Goal: Task Accomplishment & Management: Use online tool/utility

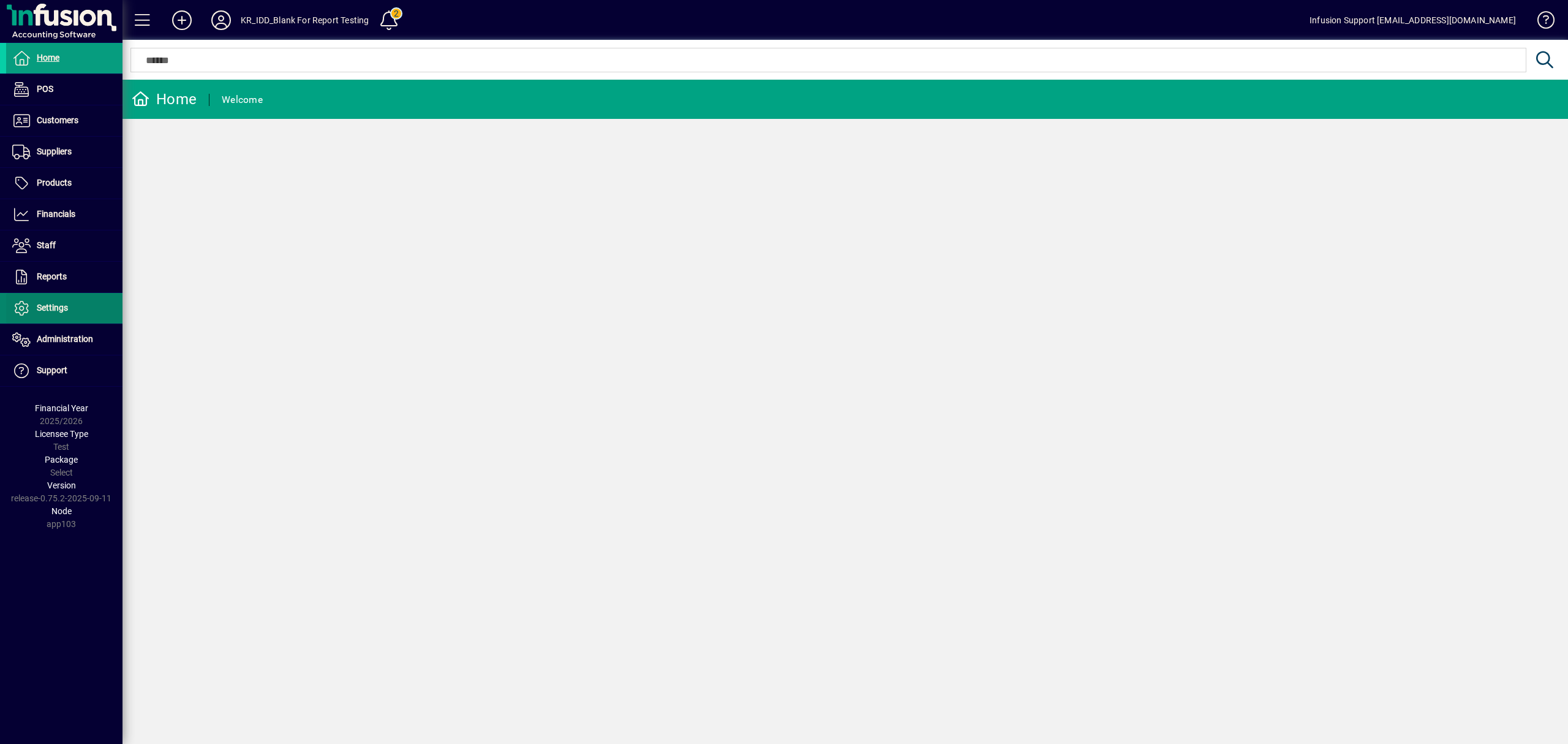
click at [60, 303] on span "Settings" at bounding box center [37, 308] width 62 height 15
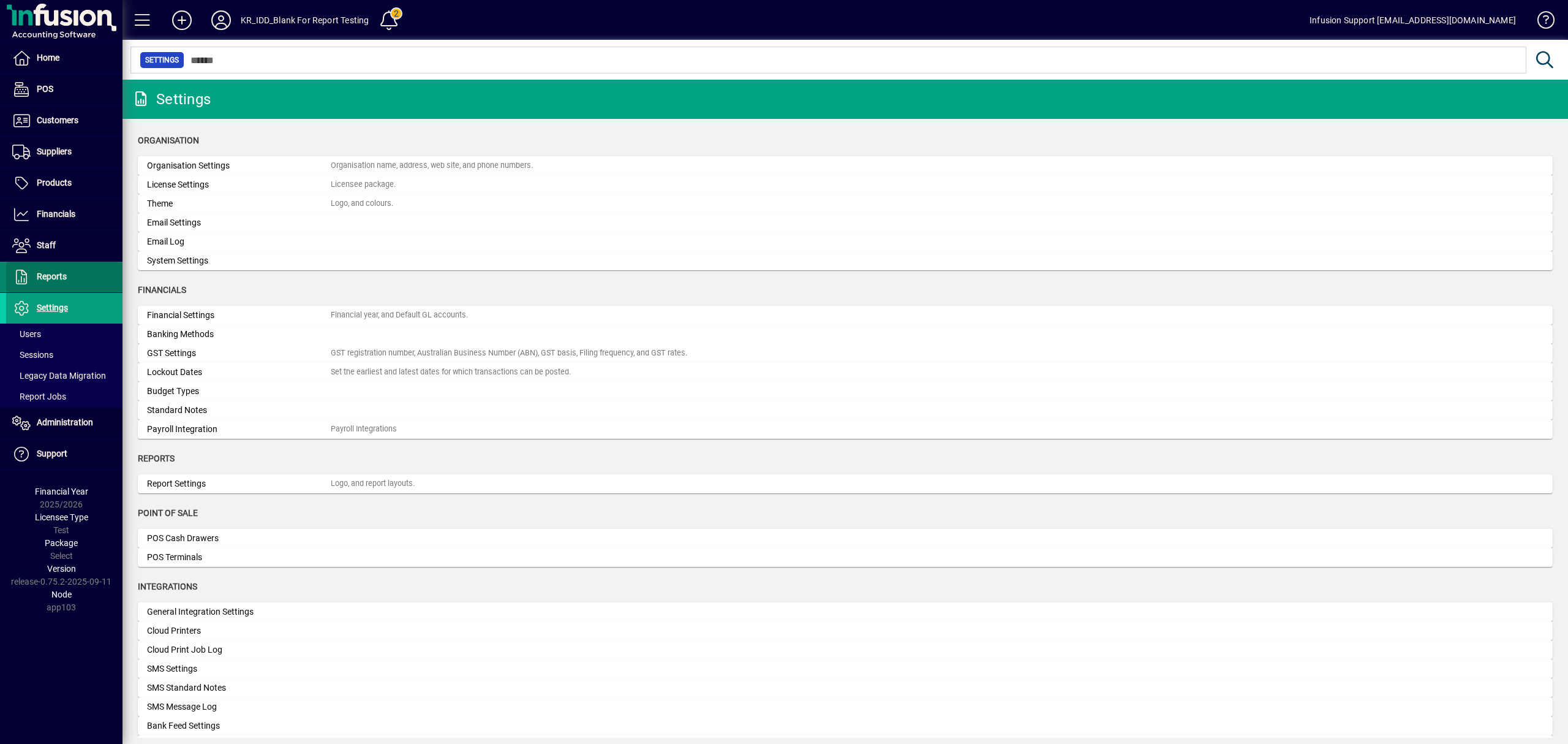
click at [59, 283] on span "Reports" at bounding box center [36, 277] width 61 height 15
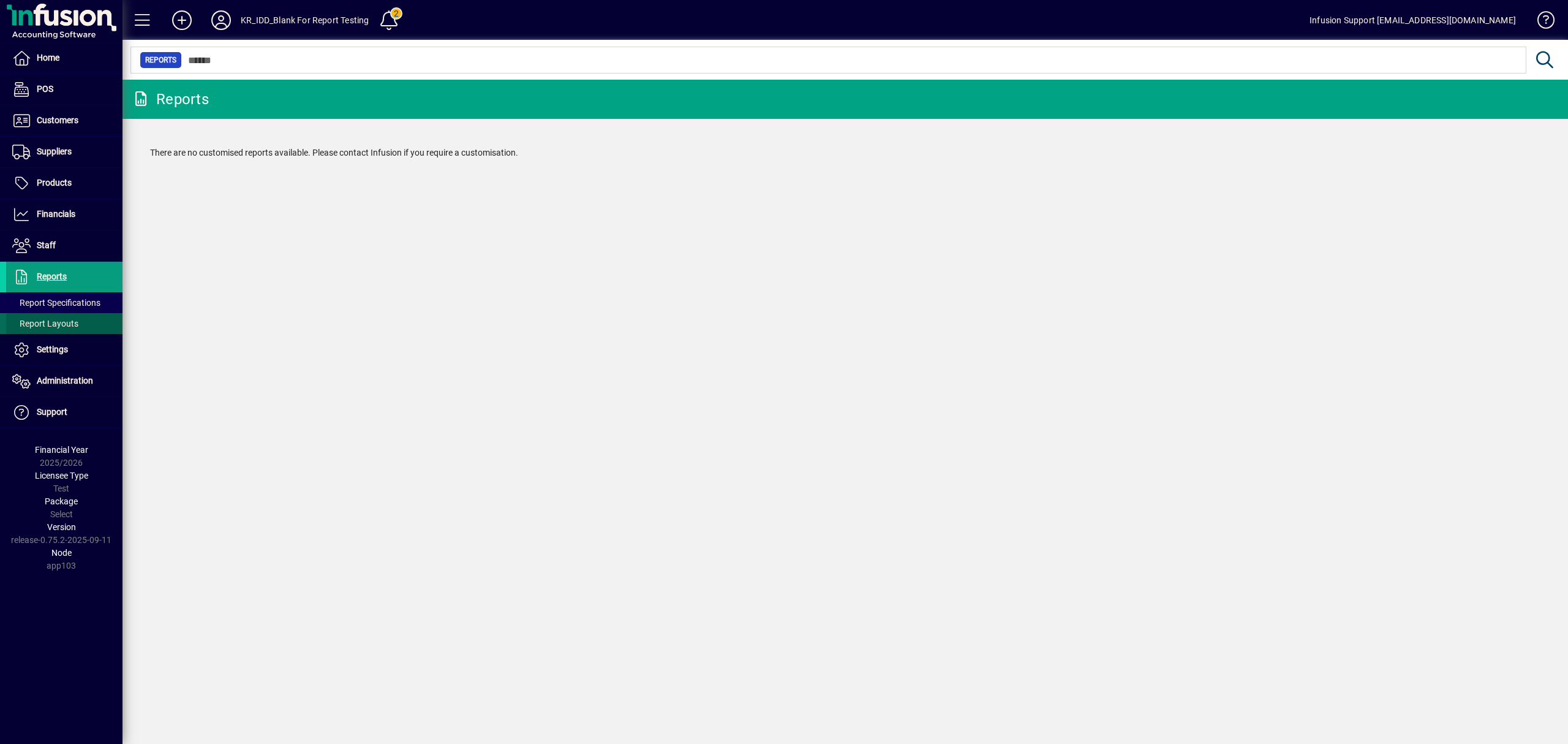
click at [46, 320] on span "Report Layouts" at bounding box center [45, 323] width 66 height 10
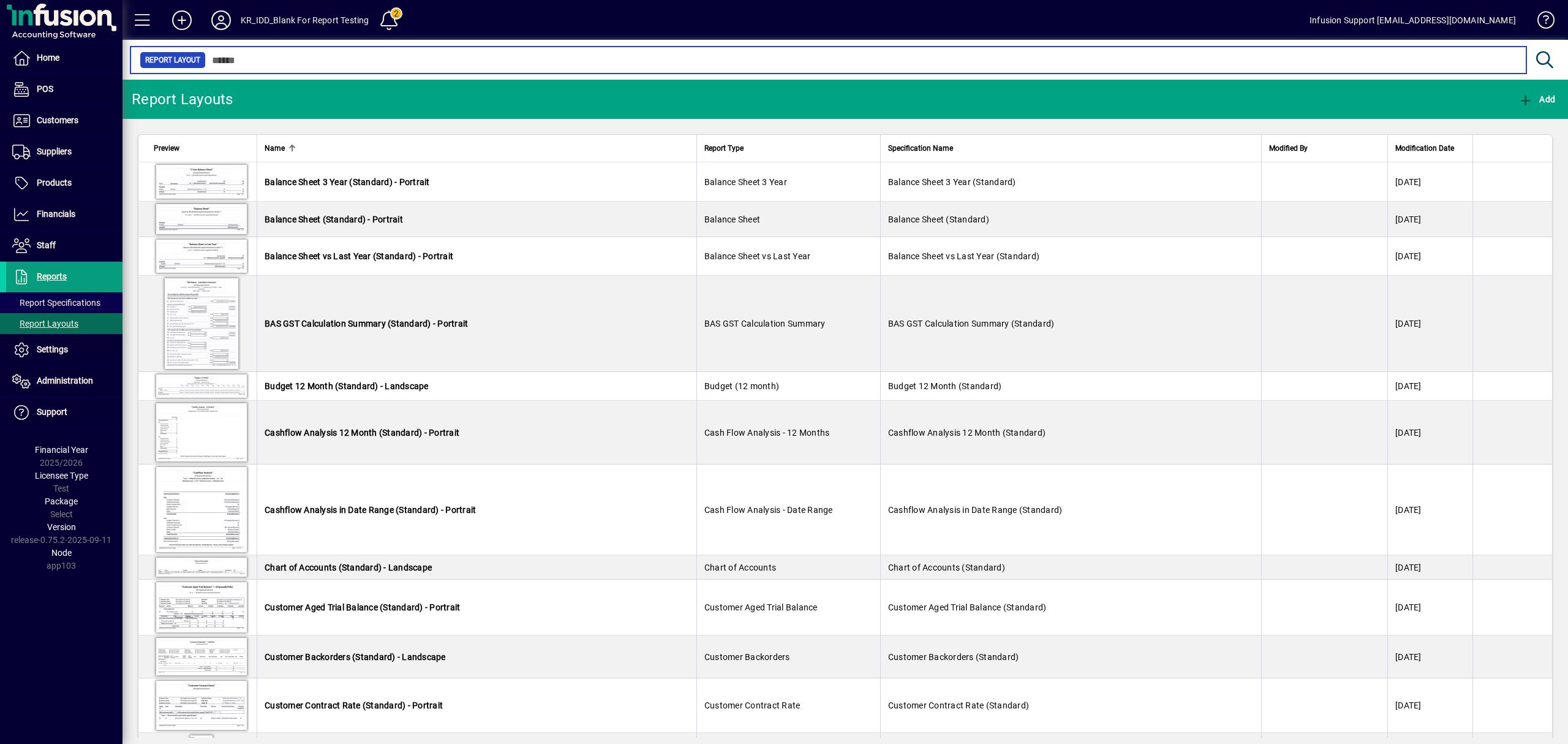
drag, startPoint x: 229, startPoint y: 55, endPoint x: 251, endPoint y: 43, distance: 25.1
click at [243, 45] on mat-form-field "Report Layout" at bounding box center [842, 59] width 1440 height 40
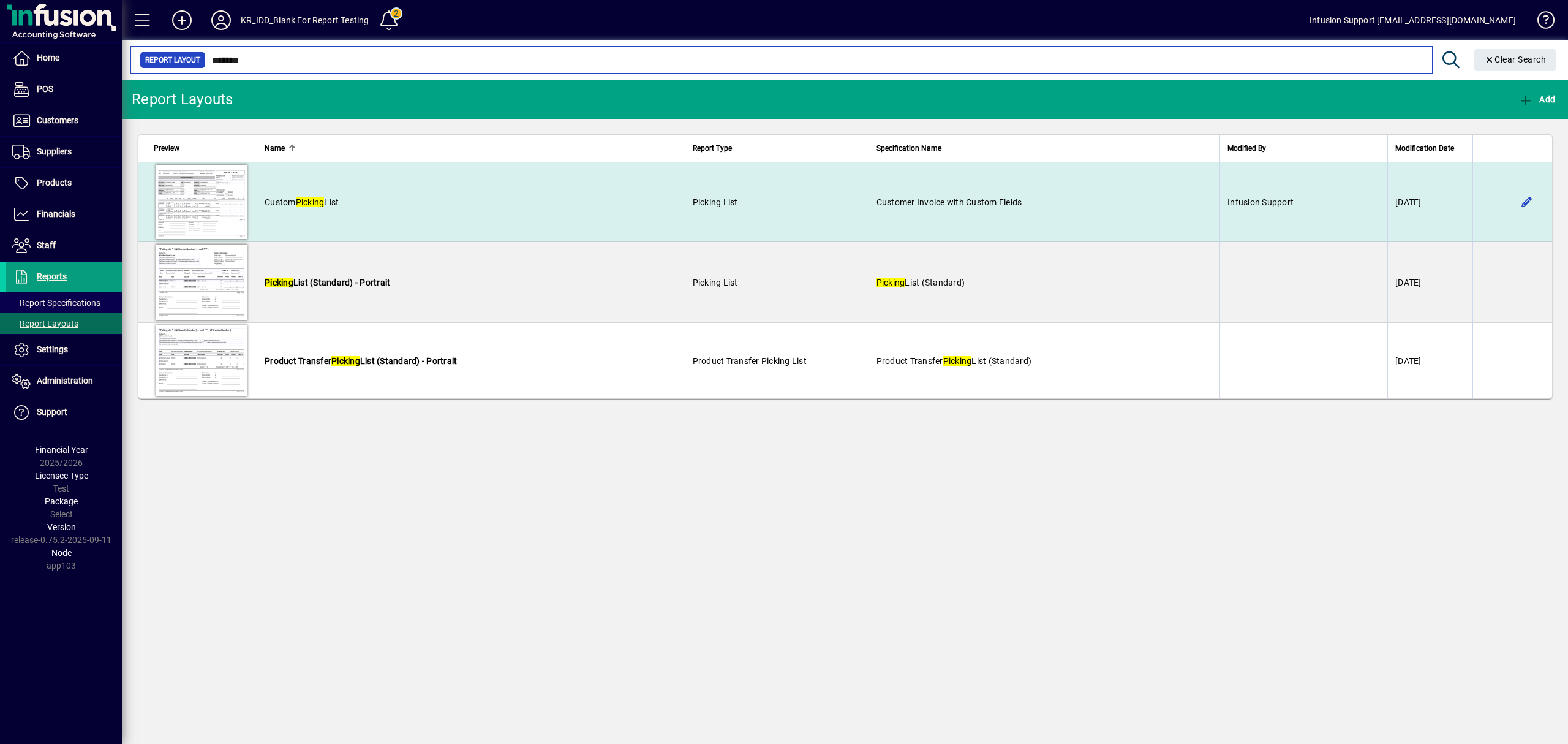
type input "*******"
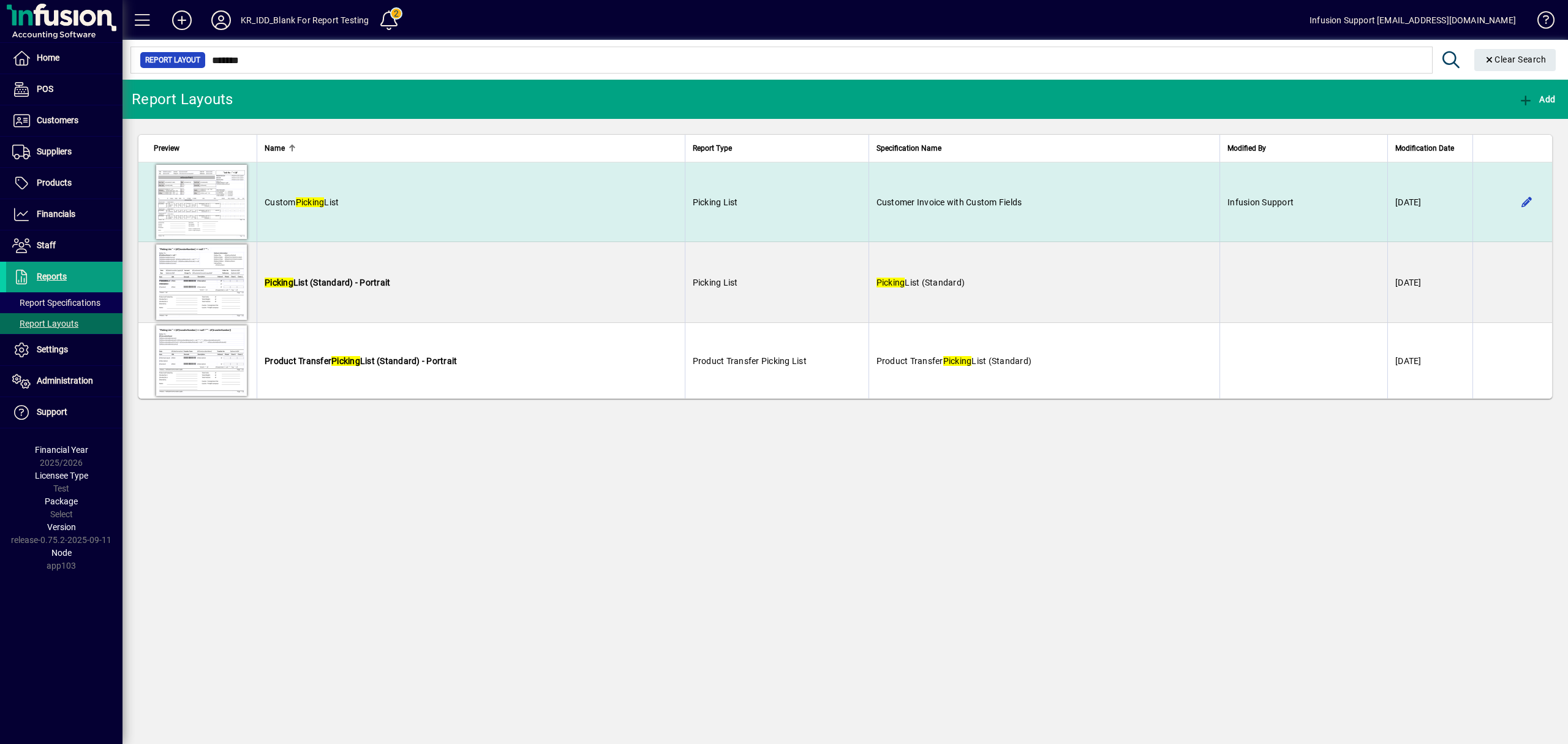
click at [387, 228] on td "Custom Picking List" at bounding box center [470, 202] width 428 height 80
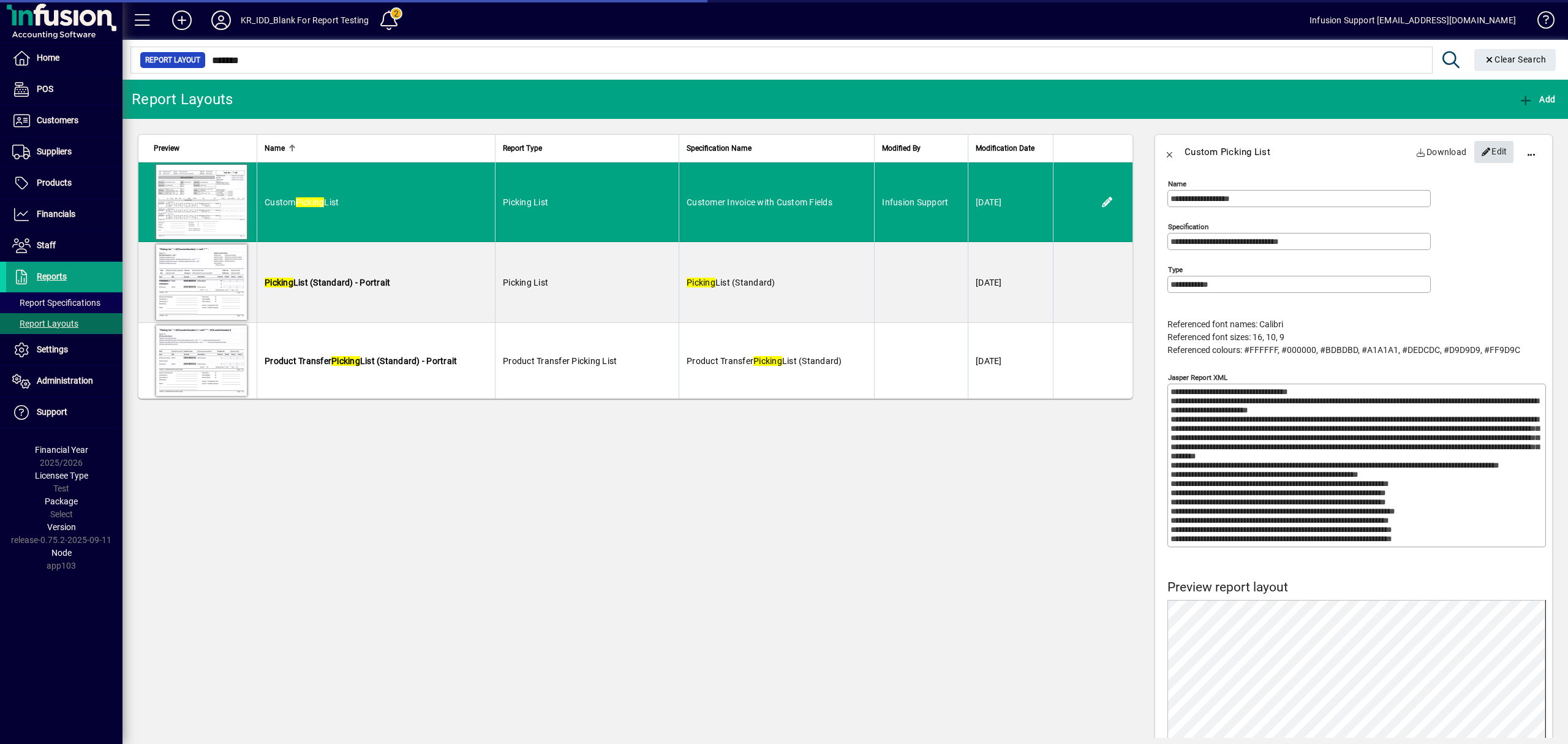
click at [1490, 151] on span "Edit" at bounding box center [1494, 151] width 26 height 20
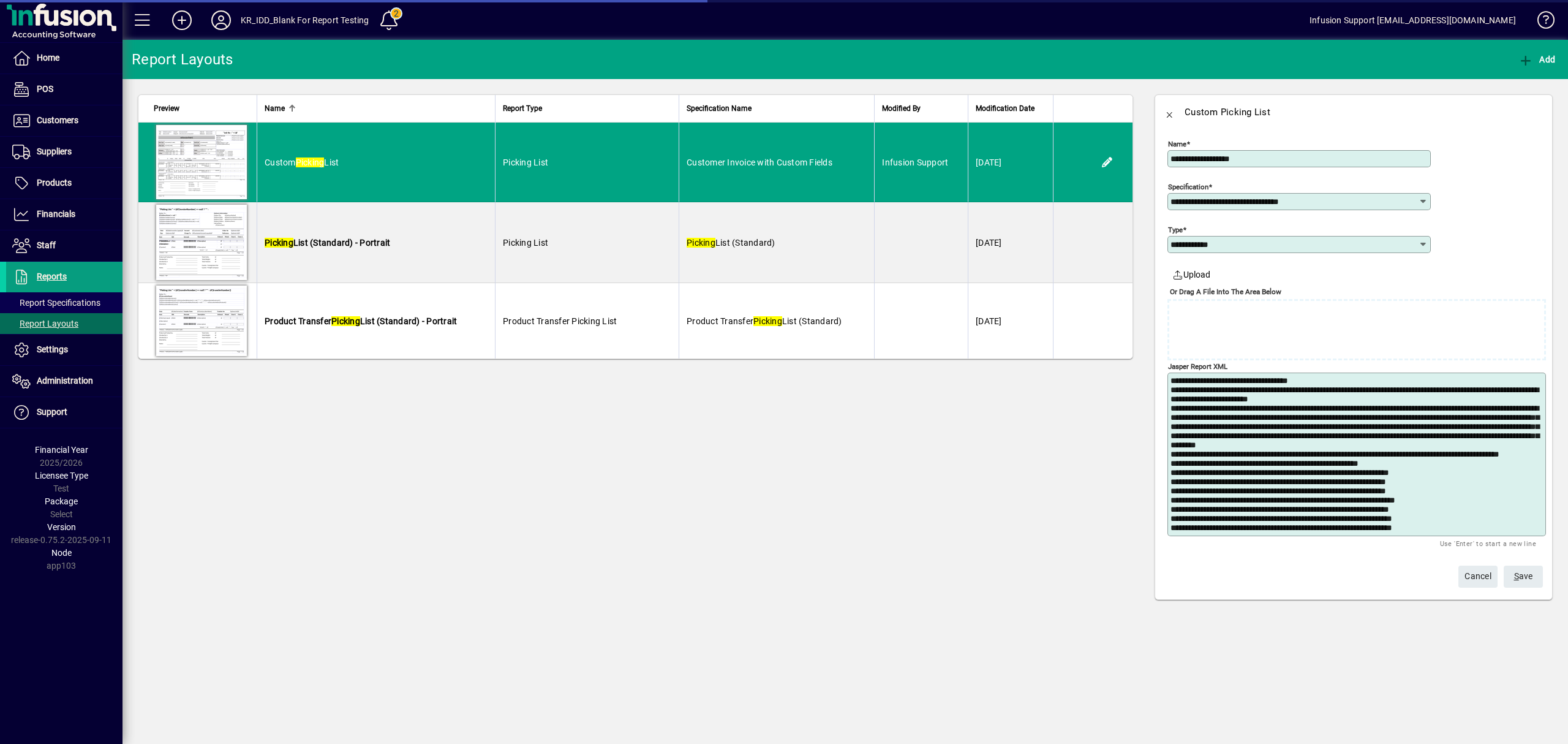
click at [1429, 481] on textarea "Jasper Report XML" at bounding box center [1358, 454] width 375 height 156
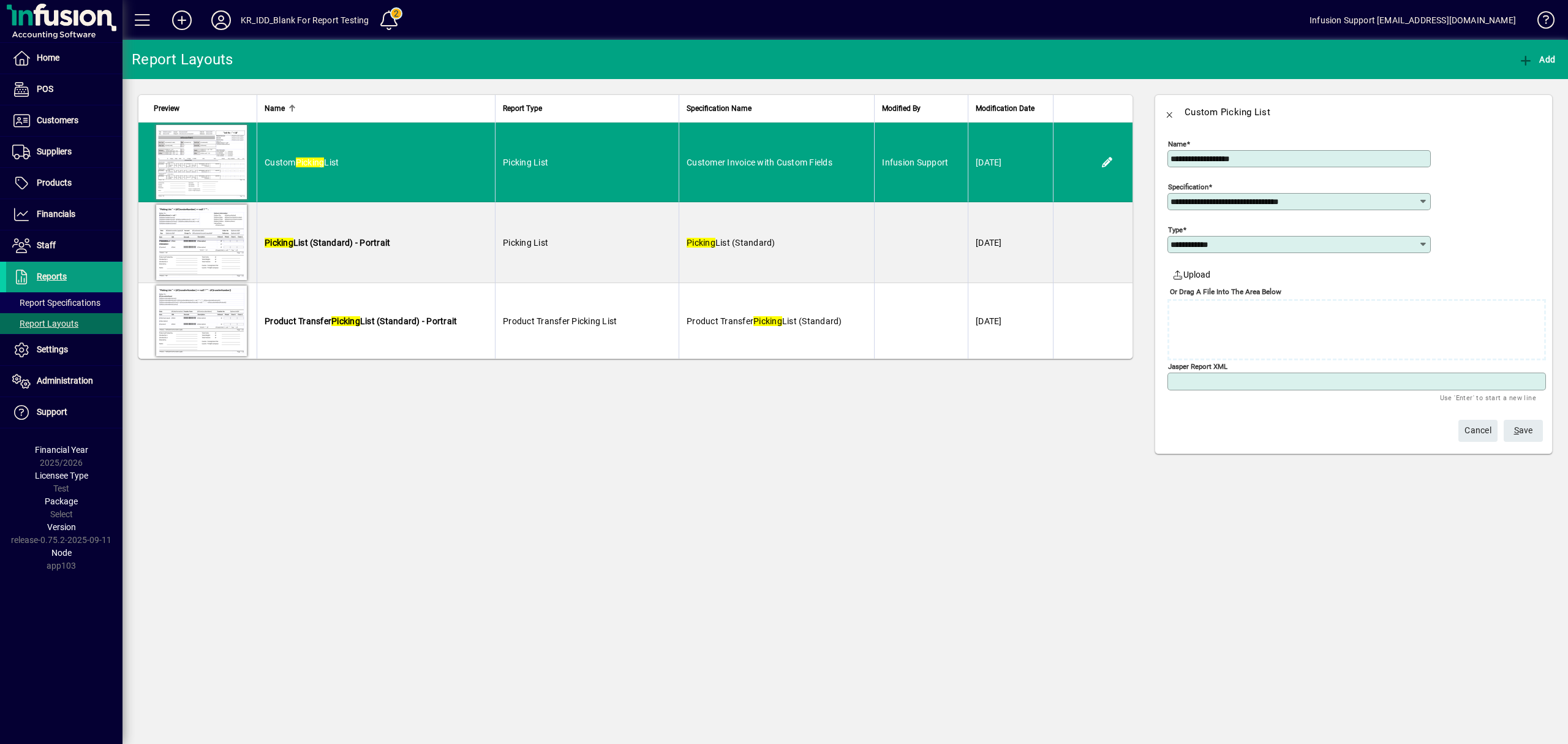
paste textarea "**********"
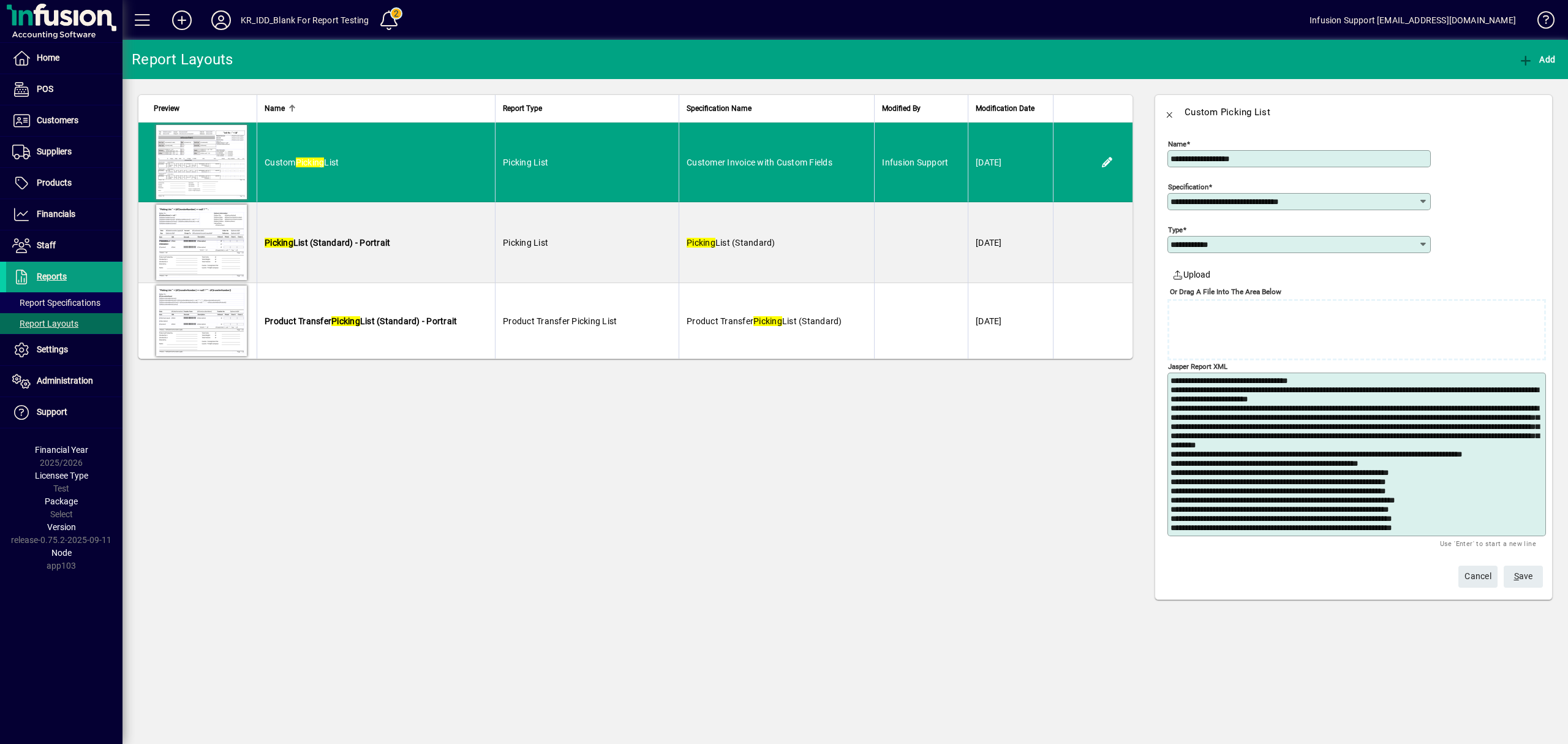
type textarea "**********"
click at [1525, 573] on span "S ave" at bounding box center [1523, 577] width 19 height 20
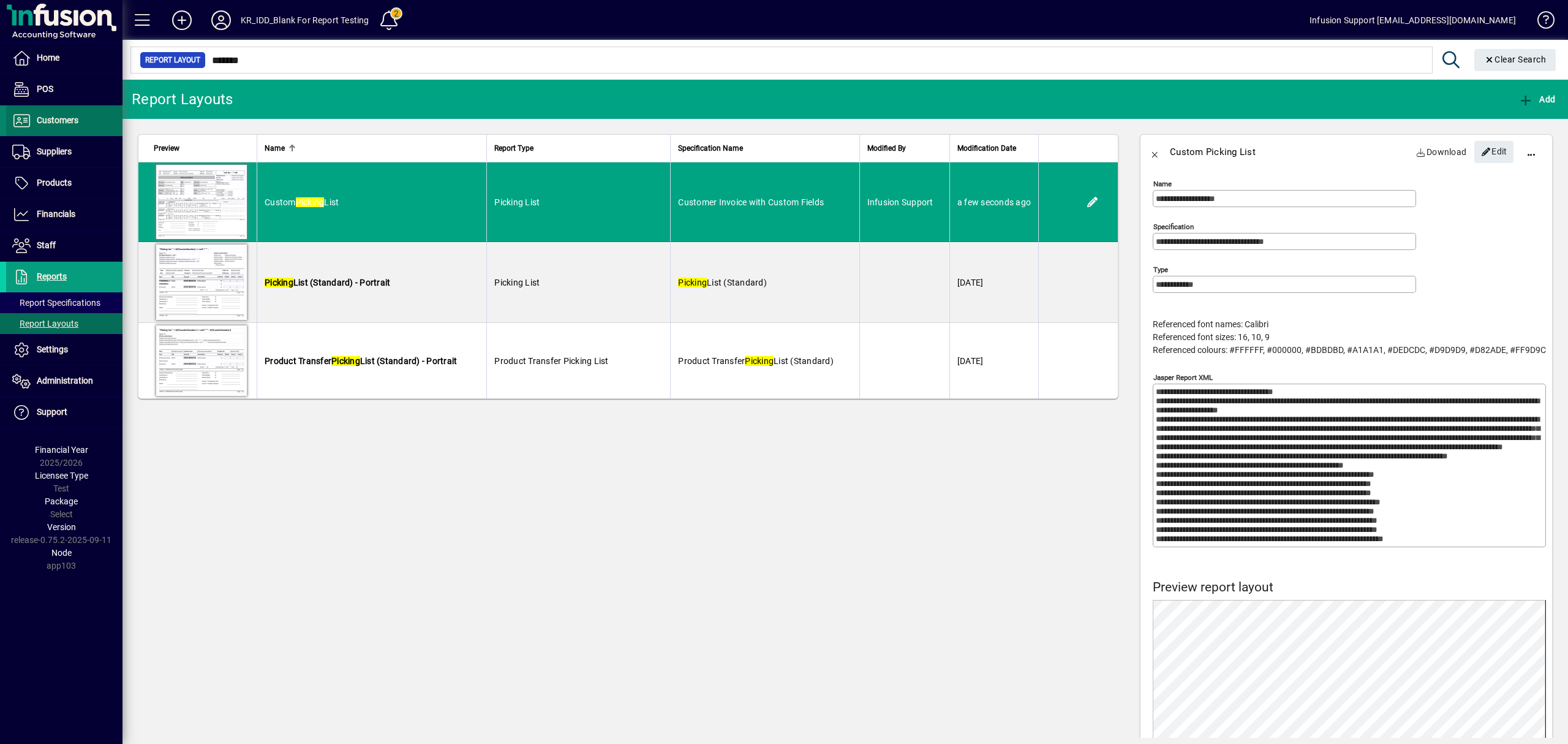
click at [50, 117] on span "Customers" at bounding box center [58, 120] width 41 height 10
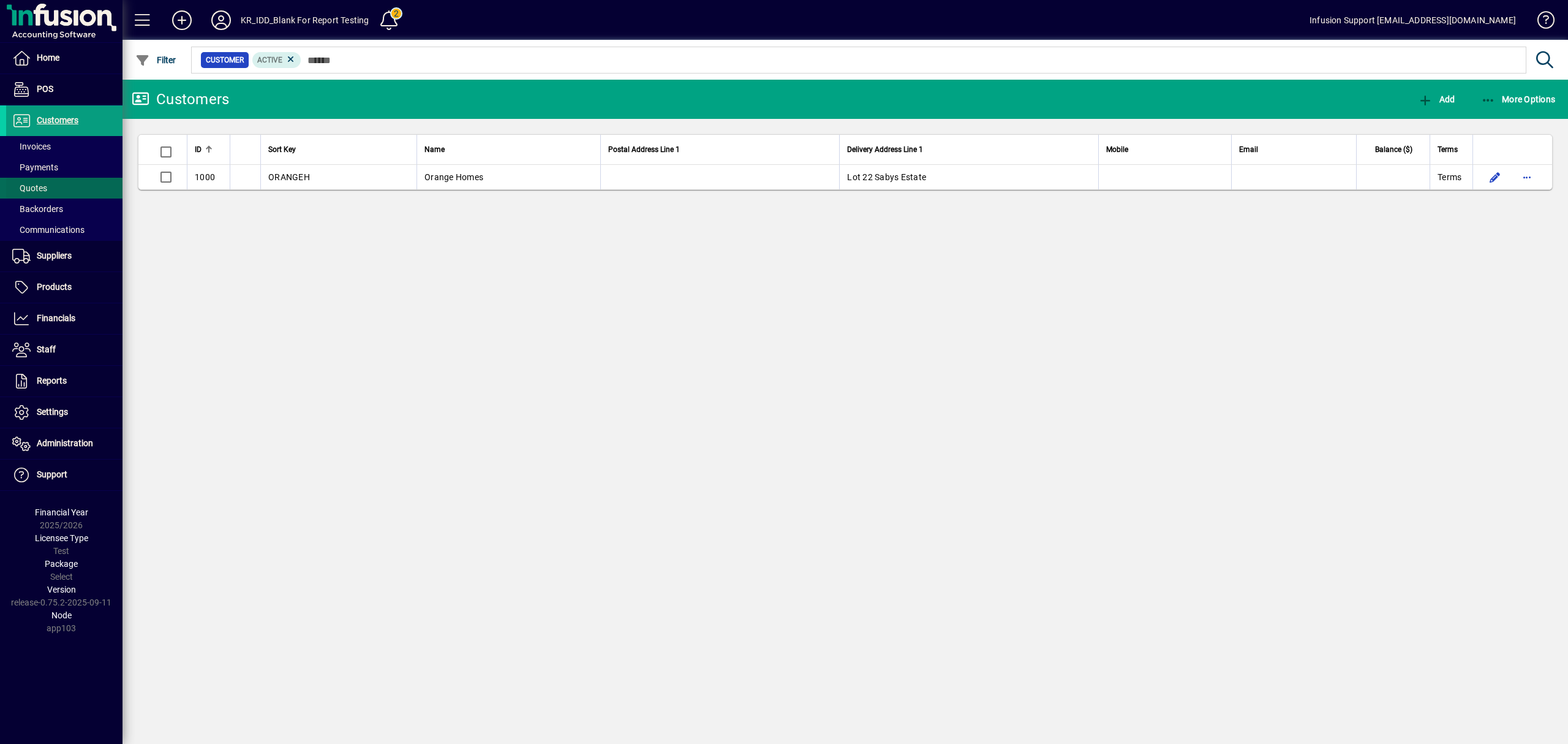
click at [43, 192] on span "Quotes" at bounding box center [29, 188] width 35 height 10
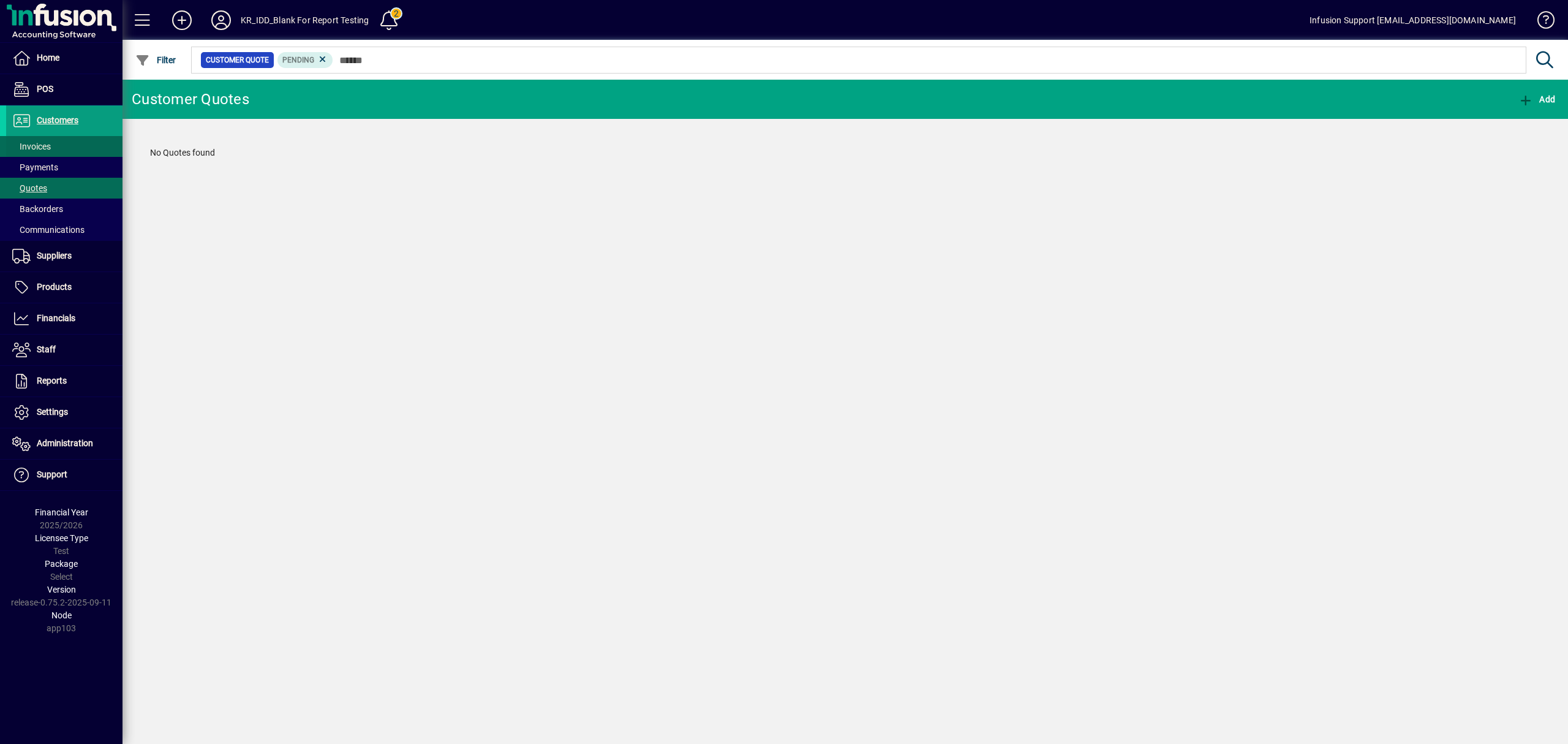
click at [39, 147] on span "Invoices" at bounding box center [31, 146] width 39 height 10
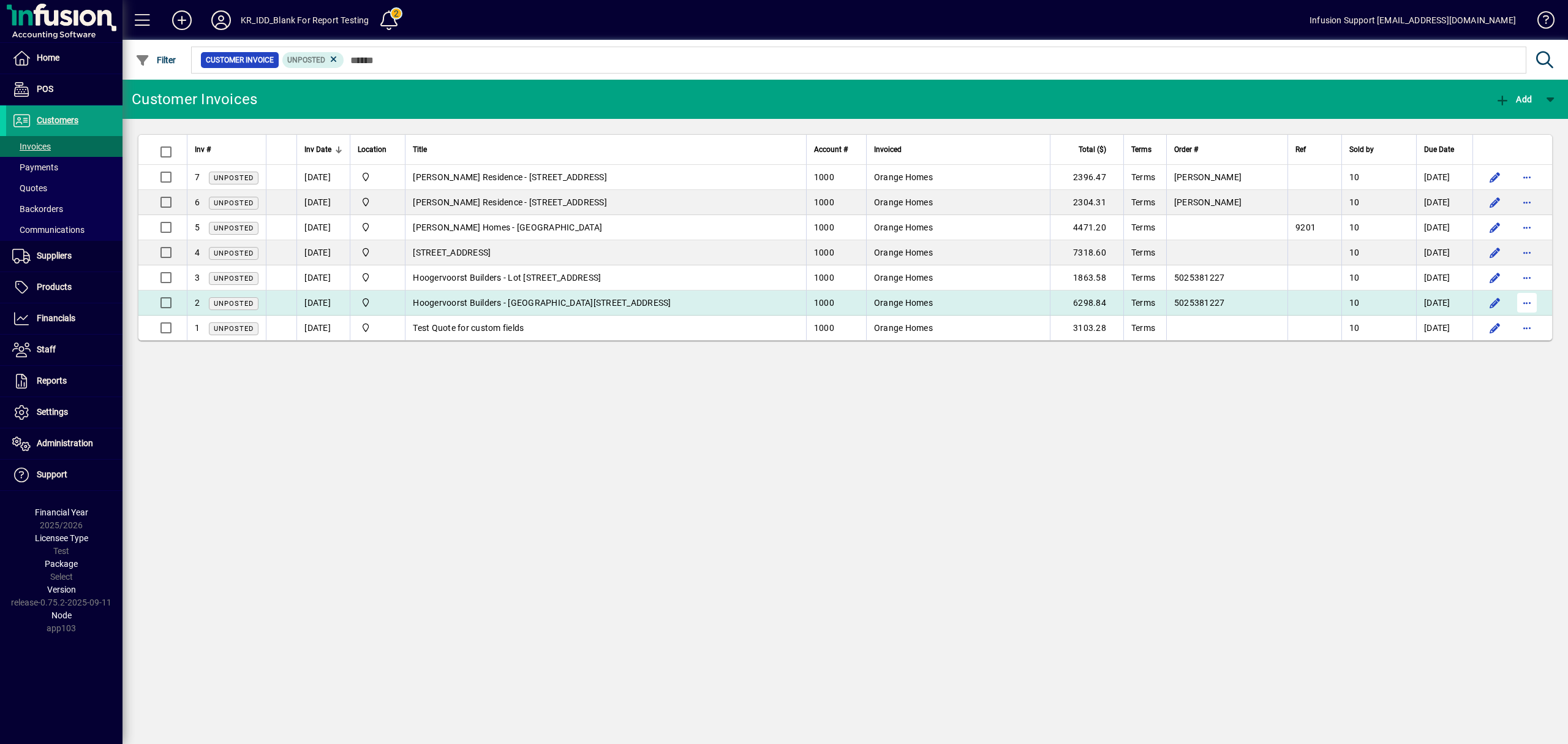
click at [1531, 298] on span "button" at bounding box center [1527, 303] width 29 height 29
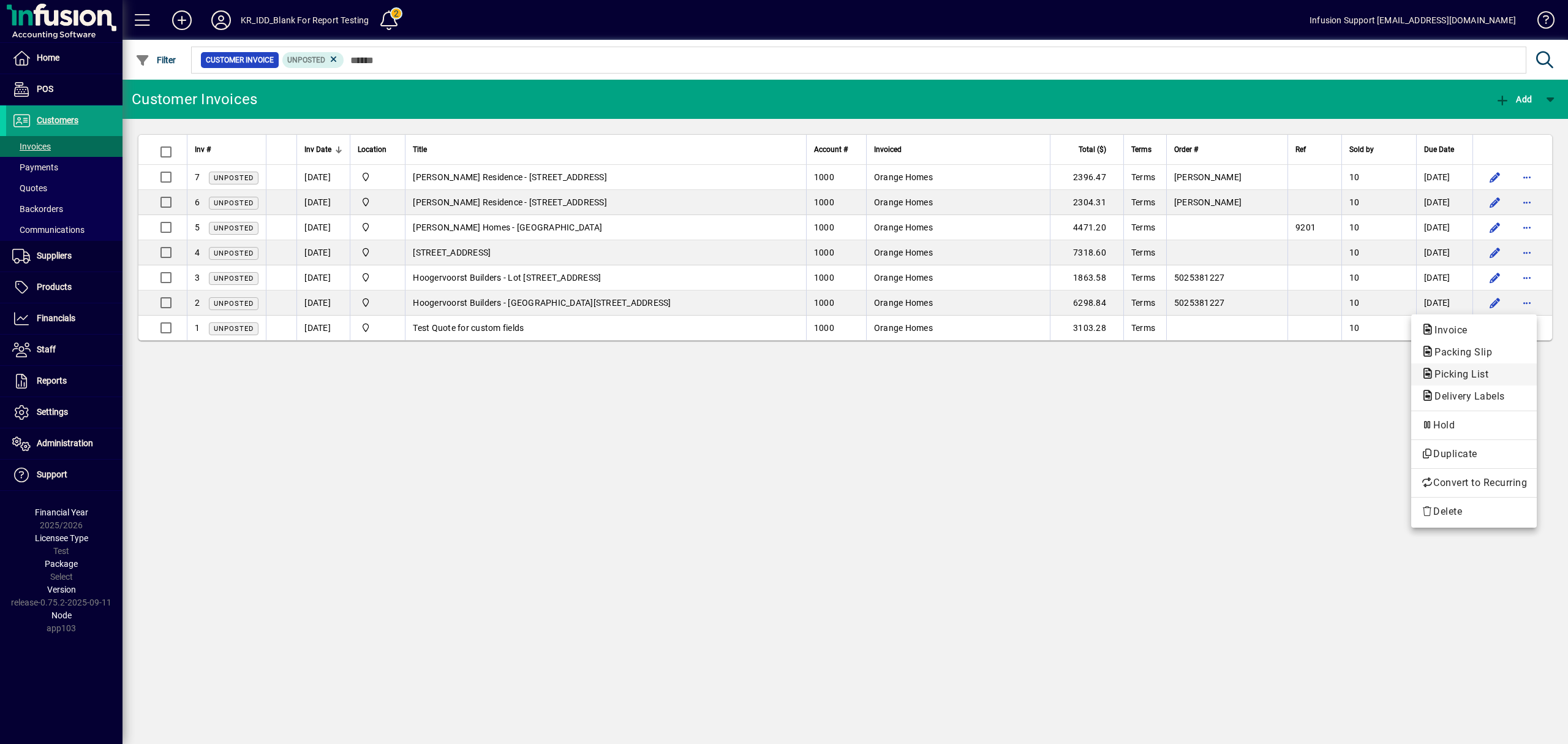
click at [1455, 376] on span "Picking List" at bounding box center [1458, 374] width 74 height 11
